Goal: Navigation & Orientation: Find specific page/section

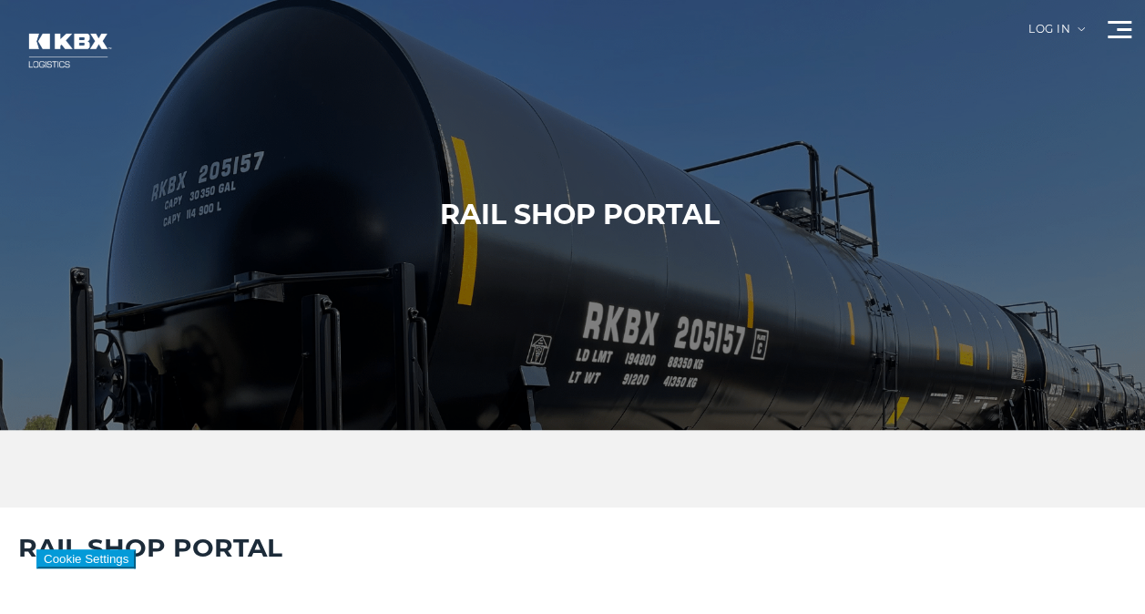
click at [1049, 27] on div "Log in" at bounding box center [1057, 36] width 56 height 25
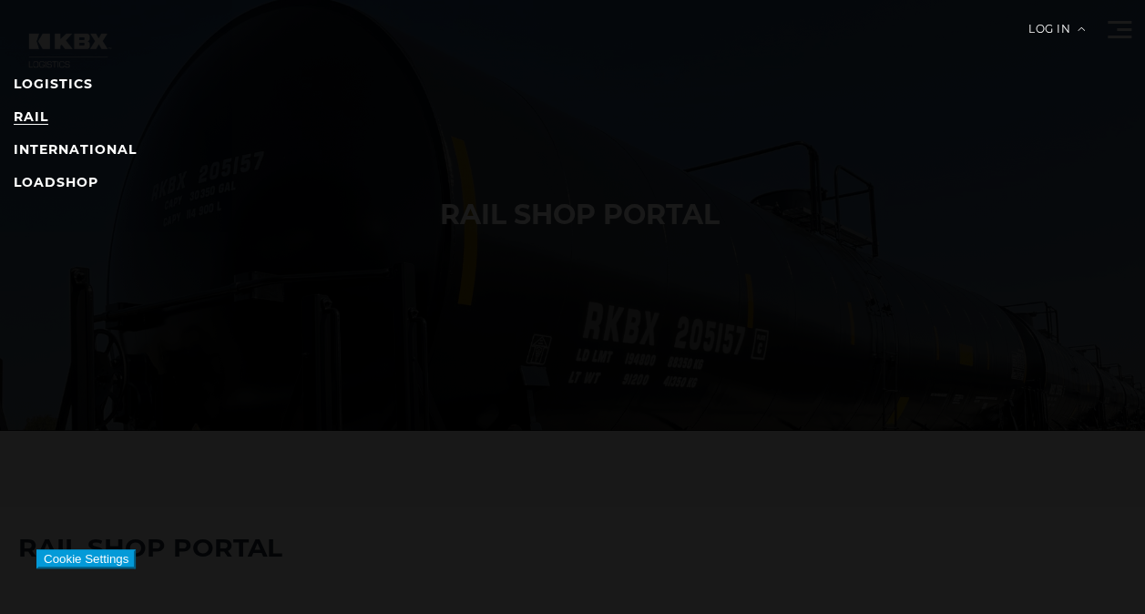
click at [38, 113] on link "RAIL" at bounding box center [31, 116] width 35 height 16
click at [1040, 28] on div "Log in" at bounding box center [1057, 36] width 56 height 25
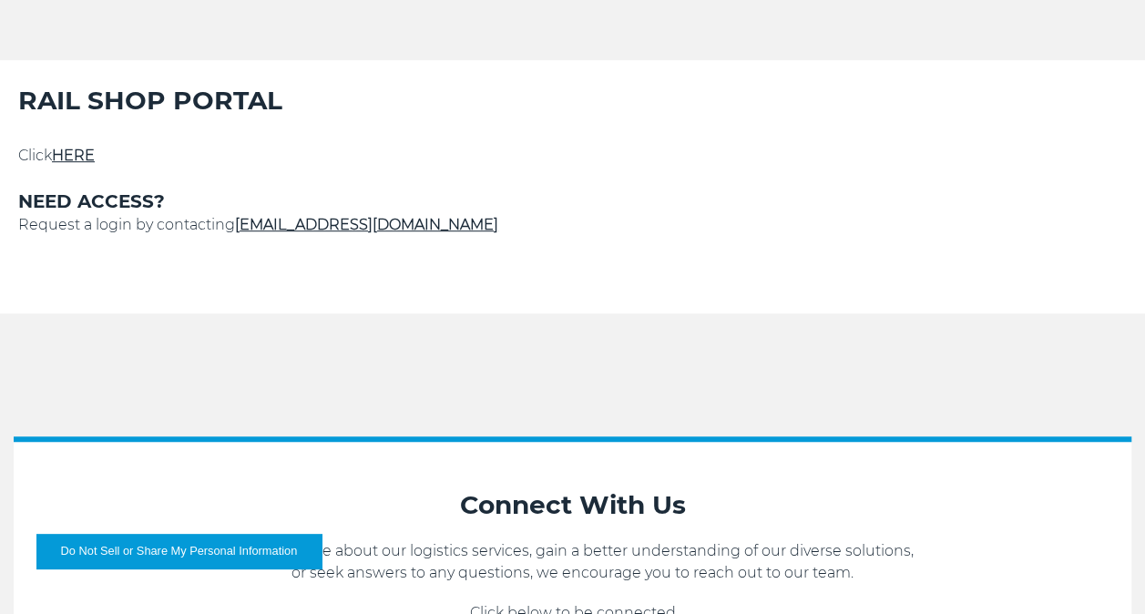
scroll to position [515, 0]
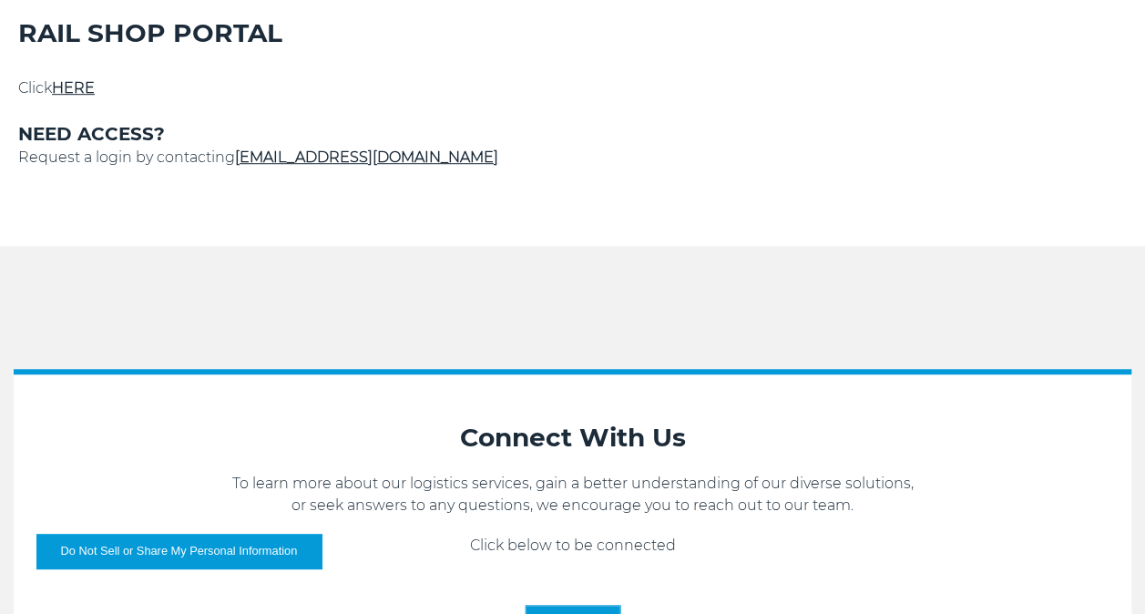
click at [82, 91] on link "HERE" at bounding box center [73, 87] width 43 height 17
